Goal: Use online tool/utility: Utilize a website feature to perform a specific function

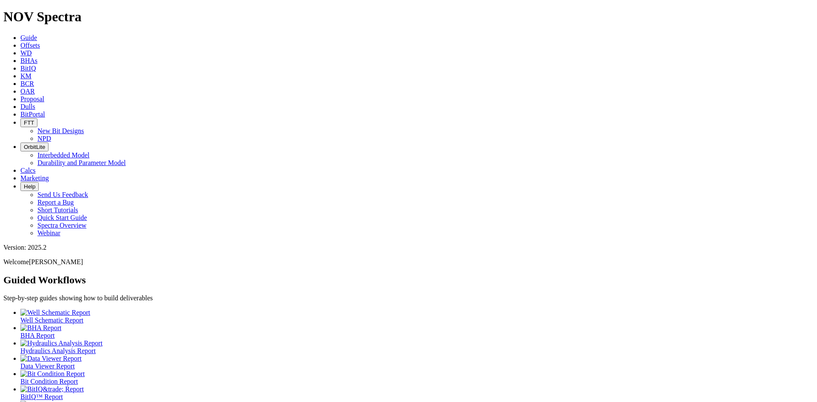
click at [36, 167] on span "Calcs" at bounding box center [27, 170] width 15 height 7
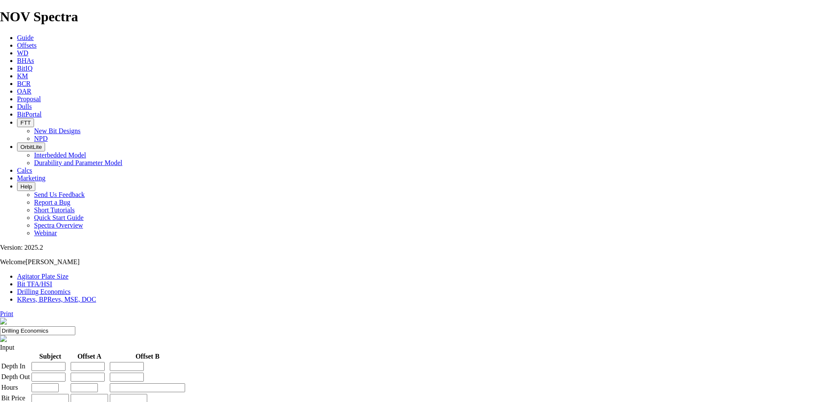
click at [52, 280] on link "Bit TFA/HSI" at bounding box center [34, 283] width 35 height 7
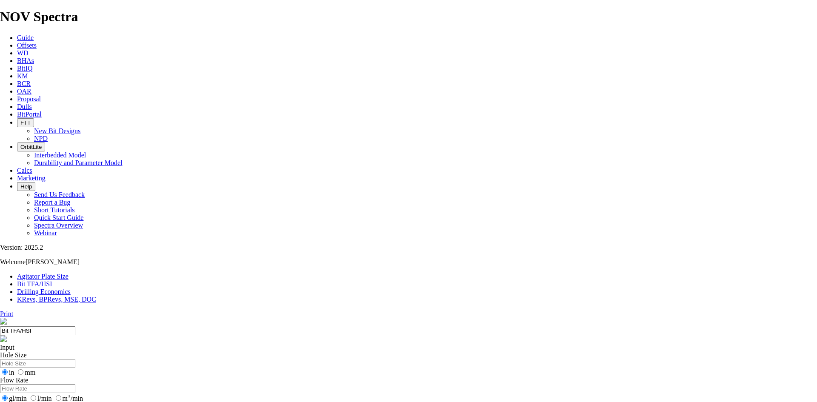
select select "number:17"
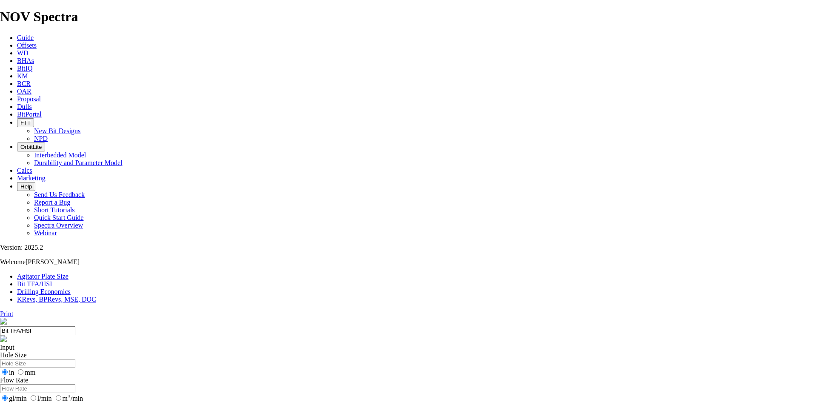
select select "number:17"
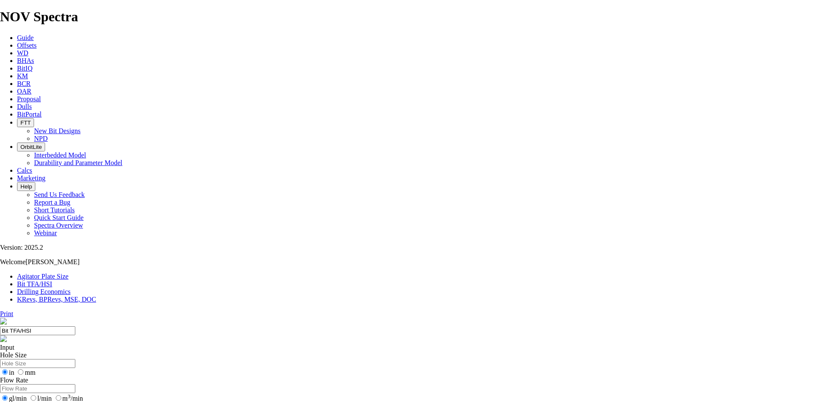
click at [75, 359] on input "Hole Size" at bounding box center [37, 363] width 75 height 9
type input "12.25"
click at [75, 384] on input "Flow Rate" at bounding box center [37, 388] width 75 height 9
type input "450"
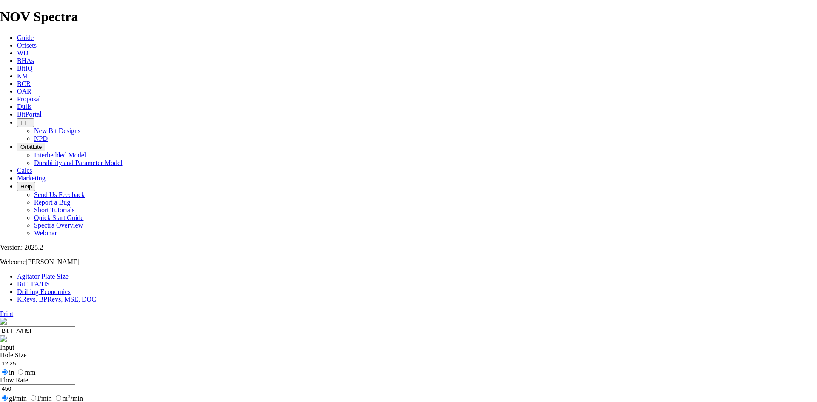
type input "10"
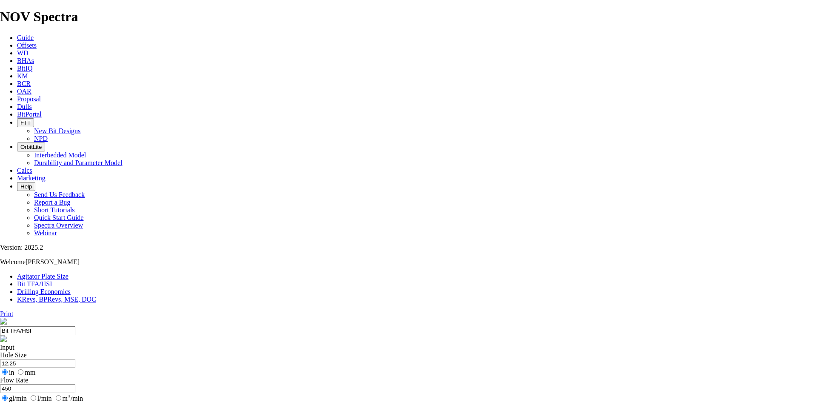
radio input "true"
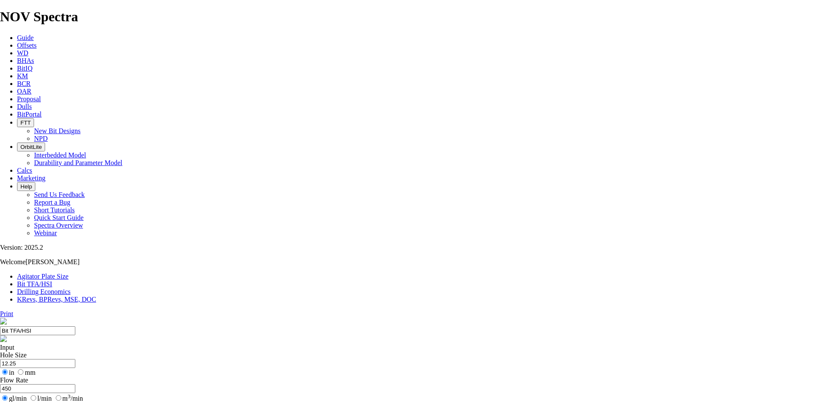
radio input "false"
drag, startPoint x: 274, startPoint y: 188, endPoint x: 223, endPoint y: 188, distance: 51.5
type input "10"
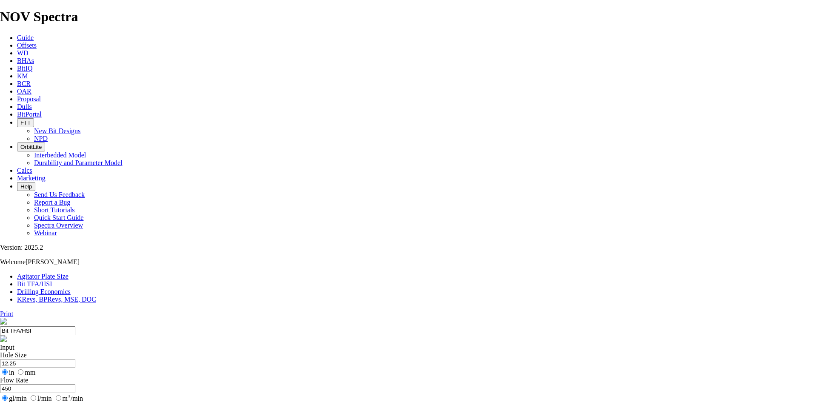
radio input "true"
radio input "false"
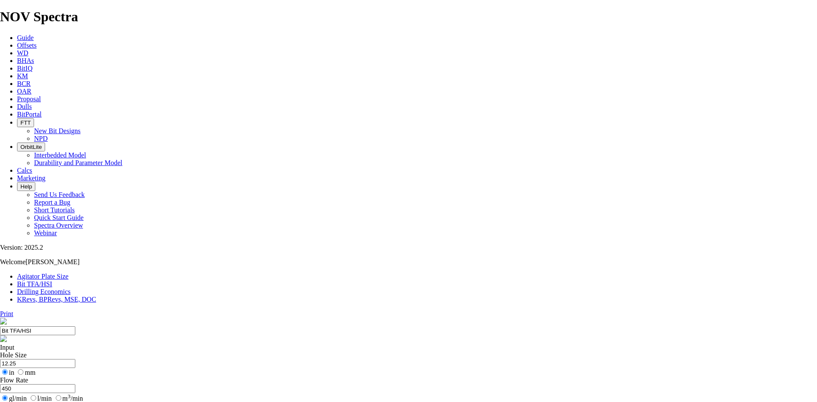
click at [36, 395] on input "l/min" at bounding box center [34, 398] width 6 height 6
radio input "true"
click at [27, 395] on label "gl/min" at bounding box center [13, 398] width 27 height 7
click at [8, 395] on input "gl/min" at bounding box center [5, 398] width 6 height 6
radio input "true"
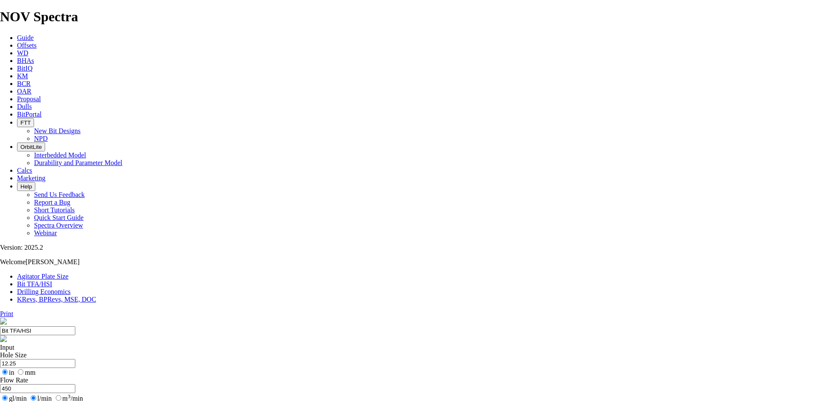
radio input "false"
click at [83, 395] on label "m 3 /min" at bounding box center [68, 398] width 29 height 7
click at [61, 395] on input "m 3 /min" at bounding box center [59, 398] width 6 height 6
radio input "true"
click at [8, 395] on input "gl/min" at bounding box center [5, 398] width 6 height 6
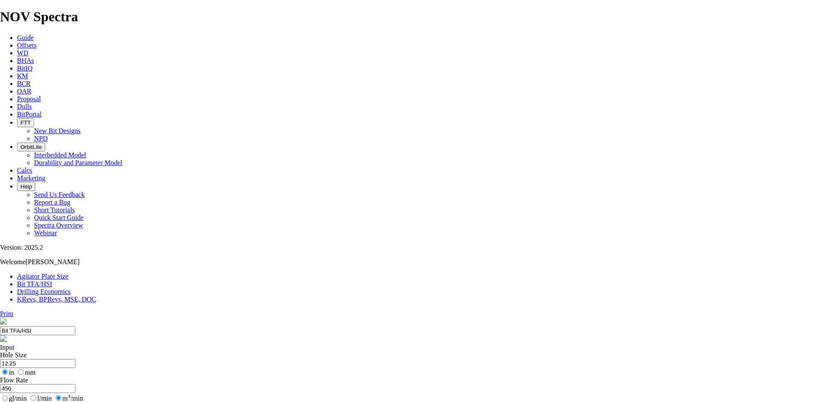
radio input "true"
radio input "false"
click at [35, 369] on label "mm" at bounding box center [26, 372] width 20 height 7
click at [23, 369] on input "mm" at bounding box center [21, 372] width 6 height 6
radio input "true"
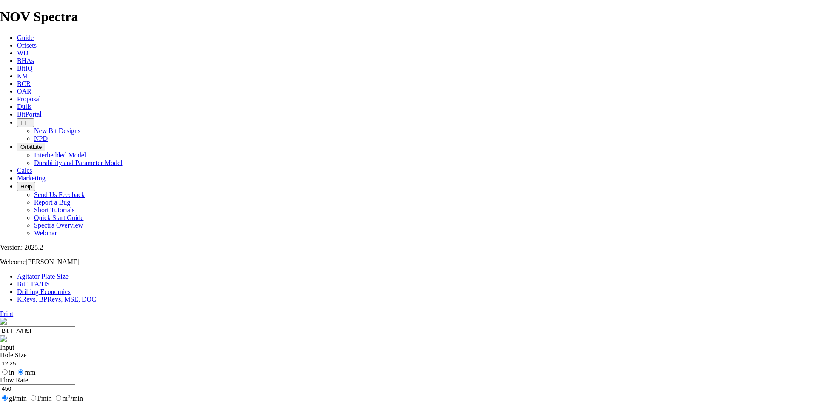
click at [8, 369] on input "in" at bounding box center [5, 372] width 6 height 6
radio input "true"
radio input "false"
drag, startPoint x: 510, startPoint y: 215, endPoint x: 524, endPoint y: 213, distance: 14.1
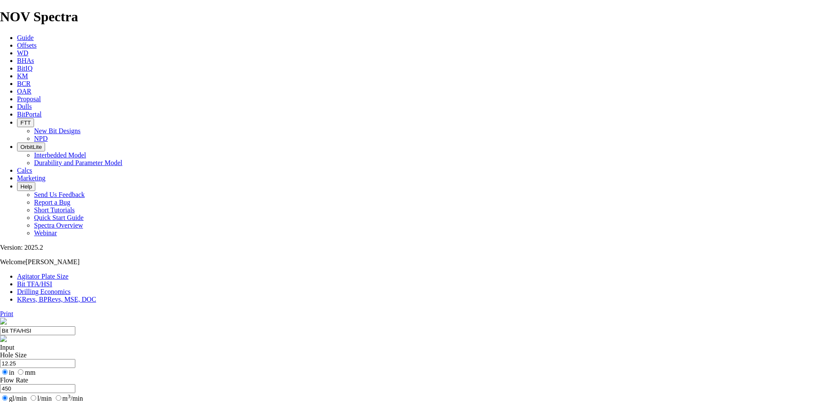
drag, startPoint x: 468, startPoint y: 119, endPoint x: 424, endPoint y: 126, distance: 44.4
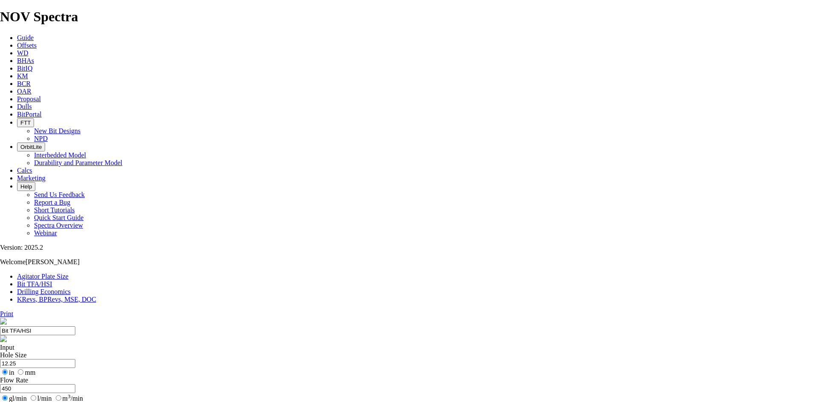
drag, startPoint x: 506, startPoint y: 197, endPoint x: 532, endPoint y: 192, distance: 26.5
drag, startPoint x: 509, startPoint y: 119, endPoint x: 557, endPoint y: 129, distance: 48.6
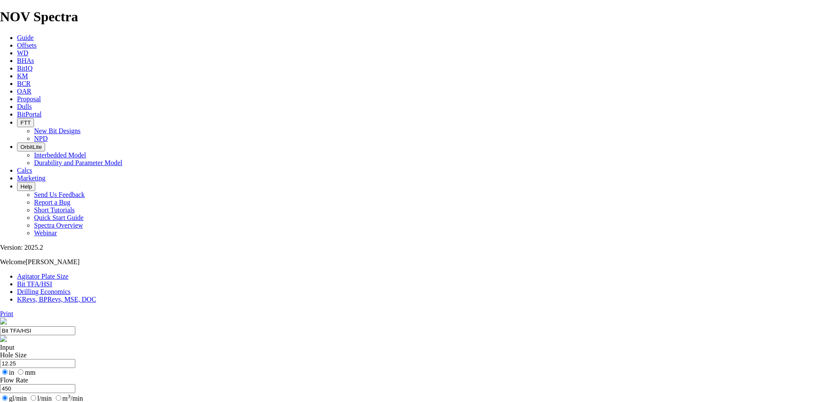
drag, startPoint x: 510, startPoint y: 213, endPoint x: 536, endPoint y: 213, distance: 26.4
drag, startPoint x: 292, startPoint y: 191, endPoint x: 254, endPoint y: 196, distance: 38.6
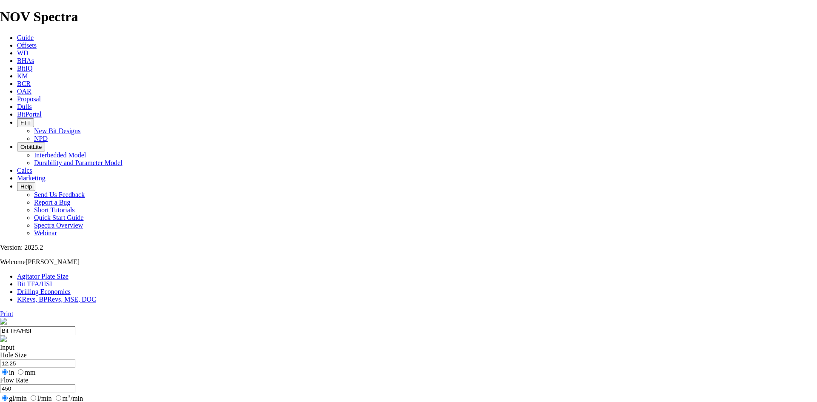
drag, startPoint x: 273, startPoint y: 197, endPoint x: 241, endPoint y: 196, distance: 31.5
type input "8"
